Goal: Task Accomplishment & Management: Manage account settings

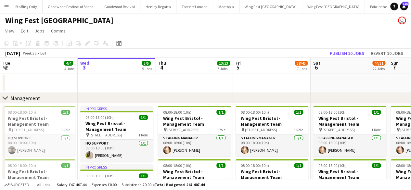
scroll to position [0, 109]
click at [5, 99] on icon at bounding box center [5, 98] width 5 height 3
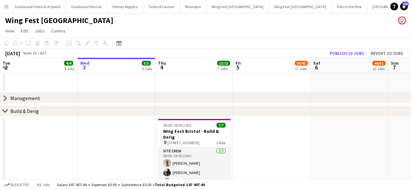
click at [7, 111] on icon at bounding box center [5, 111] width 5 height 3
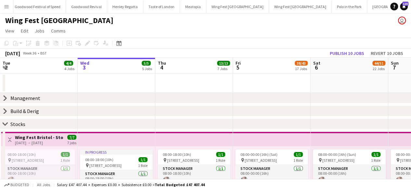
click at [3, 96] on icon "chevron-right" at bounding box center [5, 98] width 5 height 5
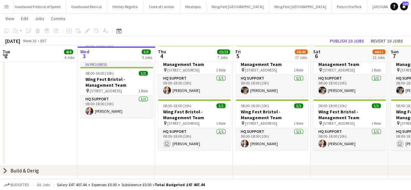
scroll to position [226, 0]
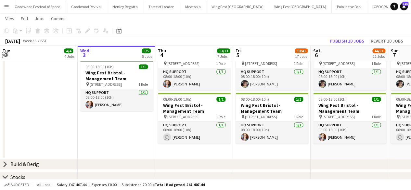
click at [5, 54] on app-icon "Expand/collapse" at bounding box center [5, 55] width 5 height 6
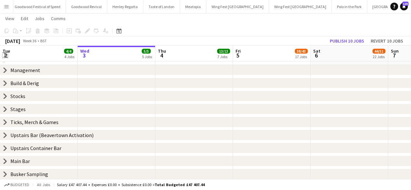
click at [5, 54] on app-icon "Expand/collapse" at bounding box center [5, 55] width 6 height 5
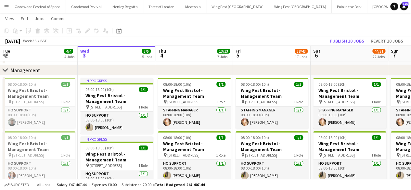
click at [4, 70] on icon at bounding box center [5, 70] width 5 height 3
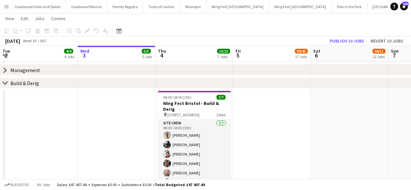
click at [6, 82] on icon "chevron-right" at bounding box center [5, 83] width 5 height 5
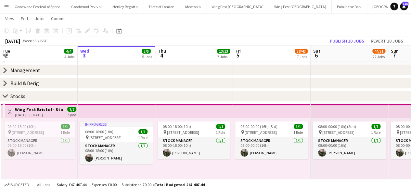
click at [4, 97] on icon at bounding box center [5, 96] width 5 height 3
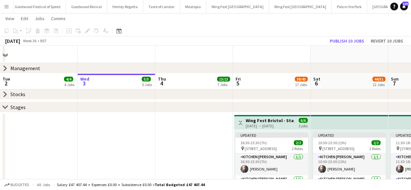
scroll to position [0, 0]
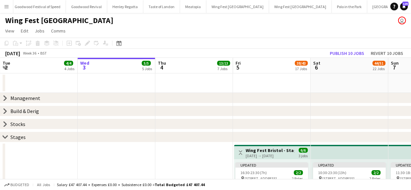
click at [3, 97] on icon "chevron-right" at bounding box center [5, 98] width 5 height 5
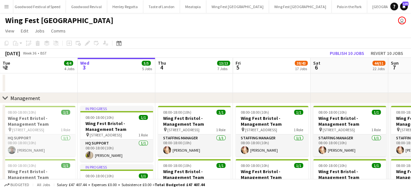
click at [7, 96] on icon "chevron-right" at bounding box center [5, 98] width 5 height 5
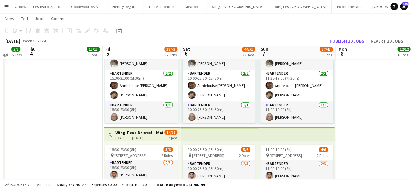
scroll to position [1496, 0]
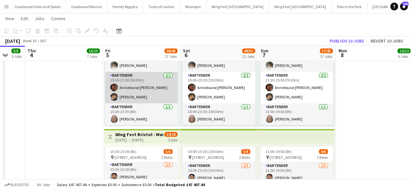
click at [145, 81] on app-card-role "Bartender [DATE] 15:30-21:00 (5h30m) Annielouise [PERSON_NAME] [PERSON_NAME]" at bounding box center [141, 88] width 73 height 32
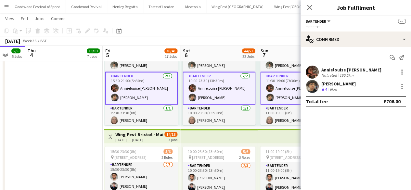
click at [142, 73] on app-card-role "Bartender [DATE] 15:30-21:00 (5h30m) Annielouise [PERSON_NAME] [PERSON_NAME]" at bounding box center [141, 88] width 73 height 33
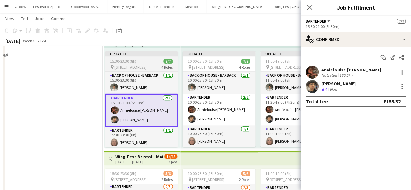
scroll to position [1448, 0]
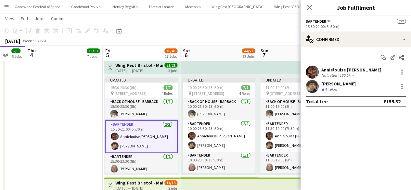
click at [129, 76] on div "Updated 15:30-23:30 (8h) 7/7 pin The Pavillion 1, Bristol BS1 5JE, [GEOGRAPHIC_…" at bounding box center [142, 124] width 76 height 101
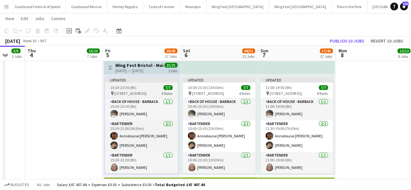
click at [131, 82] on div "Updated" at bounding box center [141, 79] width 73 height 5
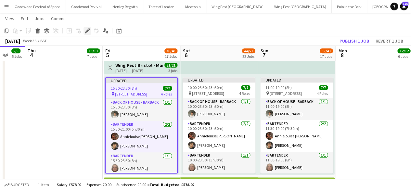
click at [87, 30] on icon "Edit" at bounding box center [87, 30] width 5 height 5
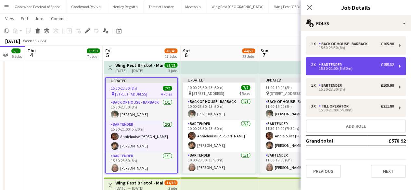
click at [341, 67] on div "15:30-21:00 (5h30m)" at bounding box center [352, 68] width 83 height 3
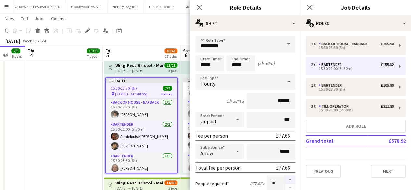
click at [286, 179] on button "button" at bounding box center [290, 180] width 10 height 8
type input "*"
click at [98, 139] on app-date-cell at bounding box center [64, 191] width 78 height 505
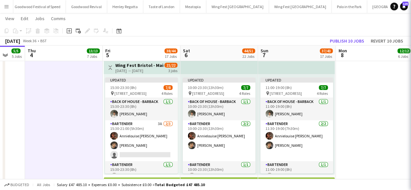
click at [98, 139] on app-date-cell at bounding box center [64, 191] width 78 height 505
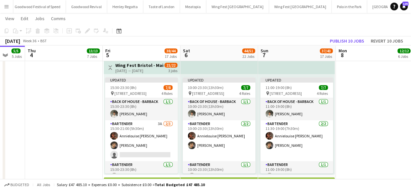
click at [144, 70] on div "[DATE] → [DATE]" at bounding box center [139, 70] width 48 height 5
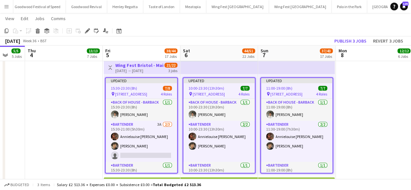
click at [144, 70] on div "[DATE] → [DATE]" at bounding box center [139, 70] width 48 height 5
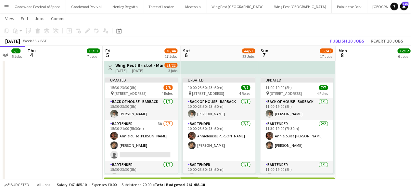
click at [144, 70] on div "[DATE] → [DATE]" at bounding box center [139, 70] width 48 height 5
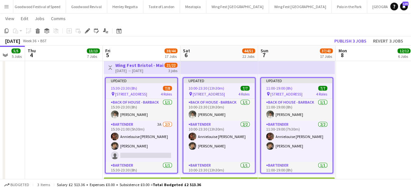
click at [142, 86] on div "15:30-23:30 (8h) 7/8" at bounding box center [142, 88] width 72 height 5
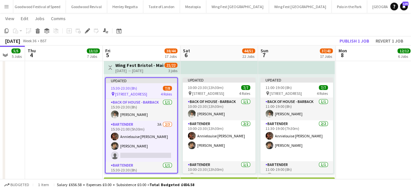
click at [142, 86] on div "15:30-23:30 (8h) 7/8" at bounding box center [142, 88] width 72 height 5
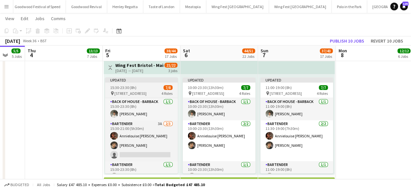
click at [142, 86] on div "15:30-23:30 (8h) 7/8" at bounding box center [141, 87] width 73 height 5
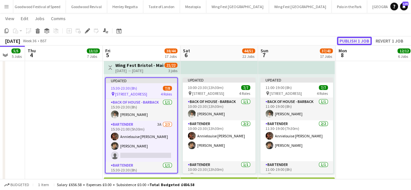
click at [353, 39] on button "Publish 1 job" at bounding box center [354, 41] width 35 height 8
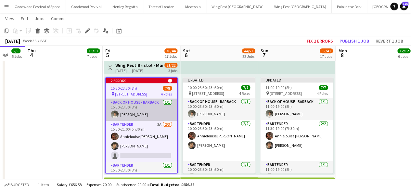
click at [166, 106] on app-card-role "Back of House - Barback [DATE] 15:30-23:30 (8h) [PERSON_NAME]" at bounding box center [142, 110] width 72 height 22
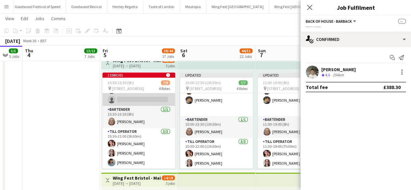
scroll to position [52, 0]
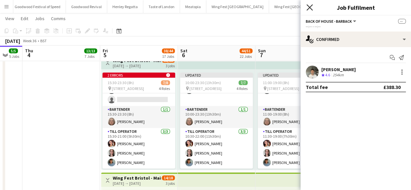
click at [312, 5] on icon at bounding box center [310, 7] width 6 height 6
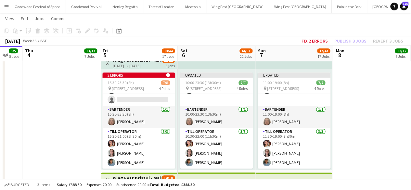
click at [383, 87] on app-date-cell at bounding box center [372, 187] width 78 height 505
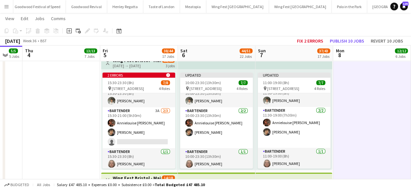
scroll to position [8, 0]
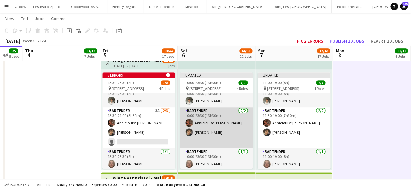
click at [218, 140] on app-card-role "Bartender [DATE] 10:00-23:30 (13h30m) Annielouise [PERSON_NAME] [PERSON_NAME]" at bounding box center [216, 127] width 73 height 41
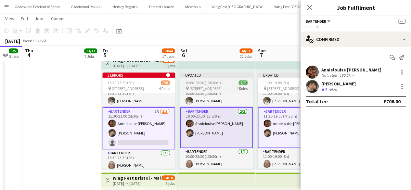
click at [218, 84] on span "10:00-23:30 (13h30m)" at bounding box center [203, 82] width 36 height 5
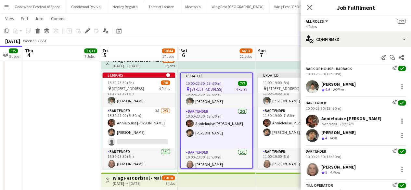
click at [92, 28] on div "Add job Add linked Job Edit Edit linked Job Applicants" at bounding box center [85, 31] width 50 height 8
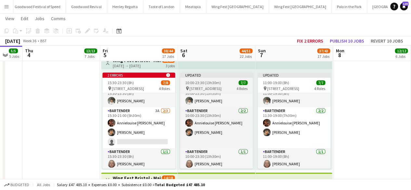
click at [194, 83] on span "10:00-23:30 (13h30m)" at bounding box center [203, 82] width 36 height 5
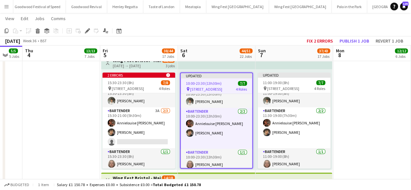
drag, startPoint x: 85, startPoint y: 30, endPoint x: 54, endPoint y: 103, distance: 79.7
click at [54, 103] on app-date-cell at bounding box center [61, 187] width 78 height 505
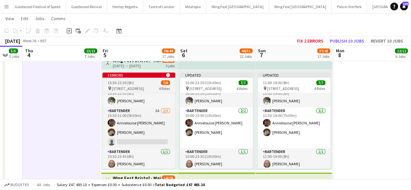
click at [133, 78] on app-job-card "2 errors alert-circle 15:30-23:30 (8h) 7/8 pin The Pavillion 1, Bristol BS1 5JE…" at bounding box center [138, 121] width 73 height 96
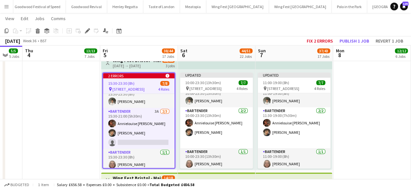
click at [144, 67] on div "[DATE] → [DATE]" at bounding box center [137, 65] width 48 height 5
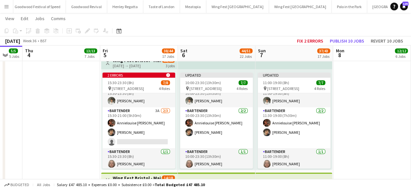
click at [143, 62] on h3 "Wing Fest Bristol - Main Bar - Bar Carts" at bounding box center [137, 61] width 48 height 6
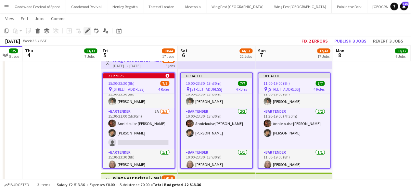
click at [87, 29] on icon "Edit" at bounding box center [87, 30] width 5 height 5
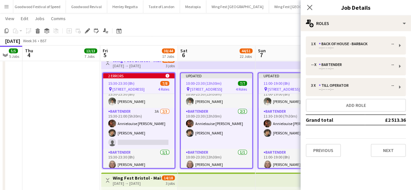
click at [71, 119] on app-date-cell at bounding box center [61, 187] width 78 height 505
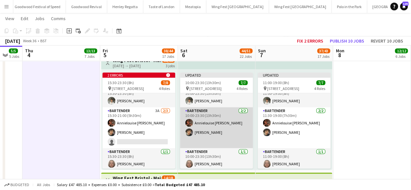
click at [218, 111] on app-card-role "Bartender [DATE] 10:00-23:30 (13h30m) Annielouise [PERSON_NAME] [PERSON_NAME]" at bounding box center [216, 127] width 73 height 41
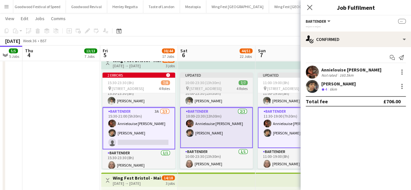
click at [209, 77] on div "Updated" at bounding box center [216, 75] width 73 height 5
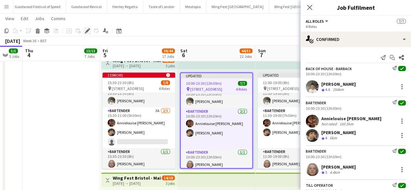
click at [86, 30] on icon "Edit" at bounding box center [87, 30] width 5 height 5
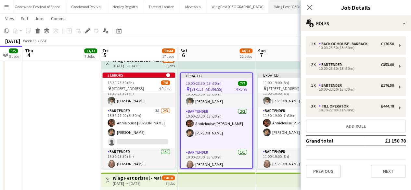
click at [272, 12] on button "Wing Fest [GEOGRAPHIC_DATA] Close" at bounding box center [300, 6] width 63 height 13
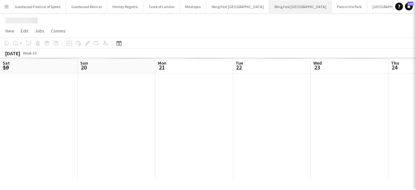
scroll to position [0, 360]
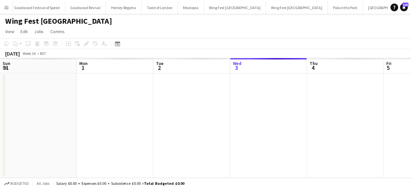
scroll to position [0, 155]
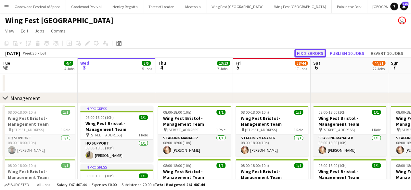
click at [310, 54] on button "Fix 2 errors" at bounding box center [311, 53] width 32 height 8
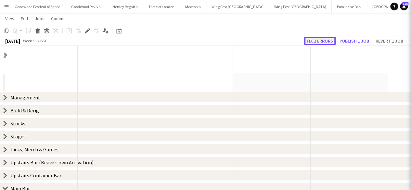
scroll to position [530, 0]
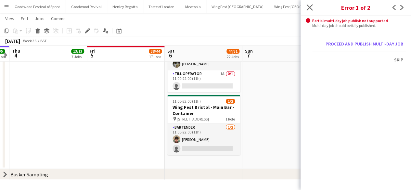
click at [312, 11] on app-icon "Close pop-in" at bounding box center [309, 7] width 9 height 9
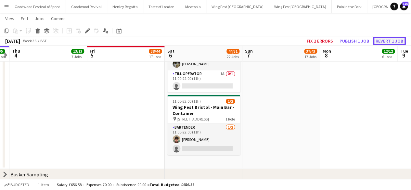
click at [386, 38] on button "Revert 1 job" at bounding box center [389, 41] width 33 height 8
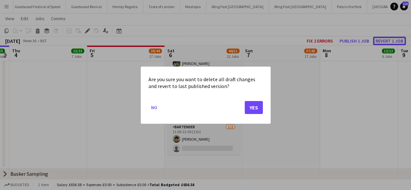
scroll to position [0, 0]
click at [249, 105] on button "Yes" at bounding box center [254, 107] width 18 height 13
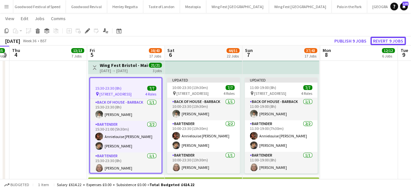
scroll to position [254, 0]
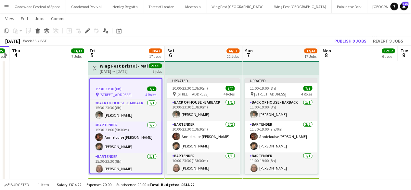
click at [124, 64] on h3 "Wing Fest Bristol - Main Bar - Bar Carts" at bounding box center [124, 66] width 48 height 6
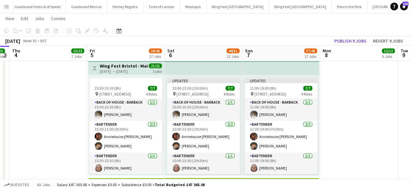
click at [124, 64] on h3 "Wing Fest Bristol - Main Bar - Bar Carts" at bounding box center [124, 66] width 48 height 6
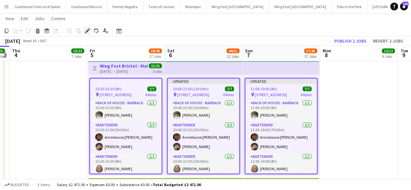
click at [89, 30] on icon "Edit" at bounding box center [87, 30] width 5 height 5
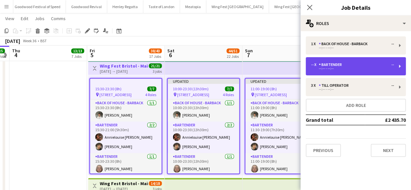
click at [329, 60] on div "-- x Bartender -- --:-- - --:--" at bounding box center [356, 66] width 100 height 18
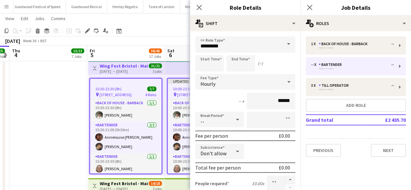
click at [55, 128] on app-date-cell at bounding box center [48, 192] width 78 height 505
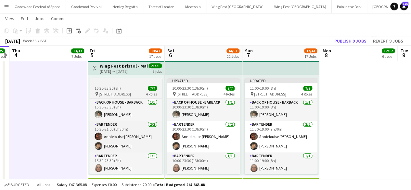
click at [109, 80] on div at bounding box center [125, 80] width 73 height 5
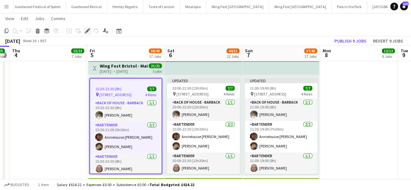
click at [86, 30] on icon "Edit" at bounding box center [87, 30] width 5 height 5
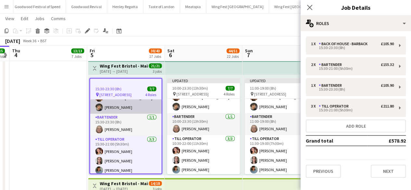
scroll to position [41, 0]
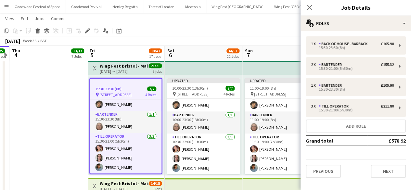
click at [46, 141] on app-date-cell at bounding box center [48, 192] width 78 height 505
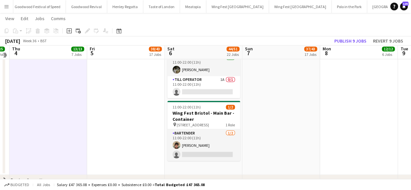
scroll to position [530, 0]
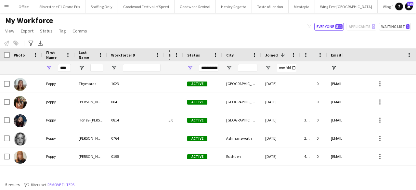
click at [273, 55] on span "Joined" at bounding box center [271, 55] width 13 height 5
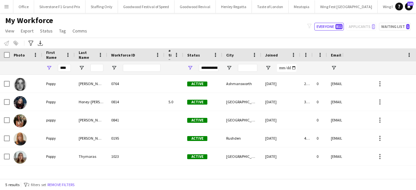
click at [273, 55] on span "Joined" at bounding box center [271, 55] width 13 height 5
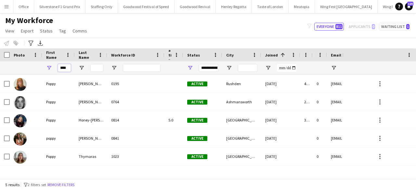
click at [63, 71] on input "****" at bounding box center [64, 68] width 13 height 8
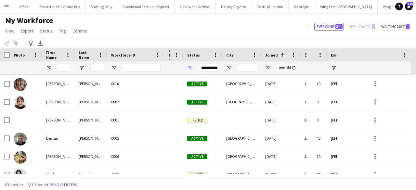
click at [270, 53] on span "Joined" at bounding box center [271, 55] width 13 height 5
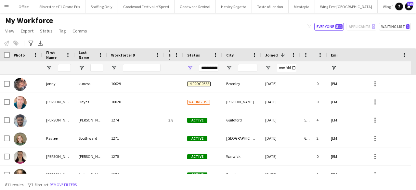
click at [270, 53] on span "Joined" at bounding box center [271, 55] width 13 height 5
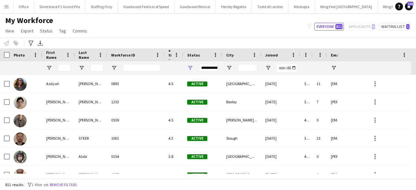
click at [270, 53] on span "Joined" at bounding box center [271, 55] width 13 height 5
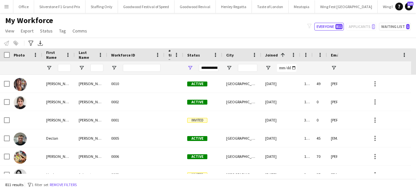
click at [270, 53] on span "Joined" at bounding box center [271, 55] width 13 height 5
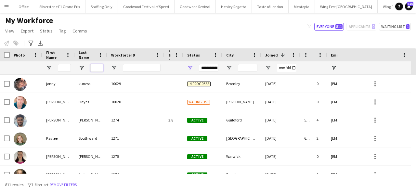
click at [91, 65] on input "Last Name Filter Input" at bounding box center [96, 68] width 13 height 8
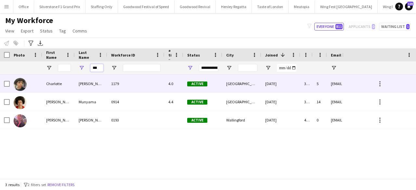
type input "***"
click at [88, 79] on div "Munroe" at bounding box center [91, 84] width 33 height 18
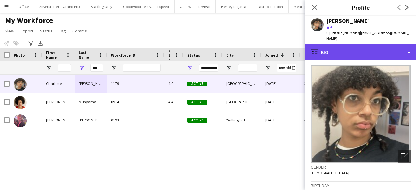
click at [345, 45] on div "profile Bio" at bounding box center [361, 53] width 111 height 16
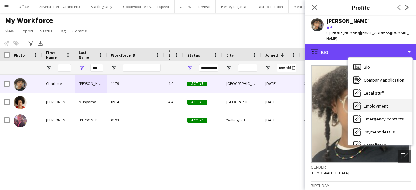
scroll to position [48, 0]
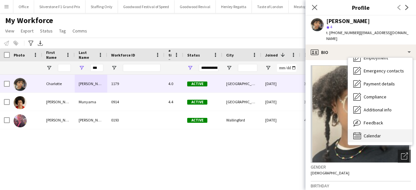
click at [381, 133] on span "Calendar" at bounding box center [372, 136] width 17 height 6
